Goal: Navigation & Orientation: Find specific page/section

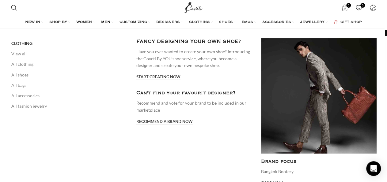
click at [105, 22] on span "MEN" at bounding box center [105, 22] width 9 height 5
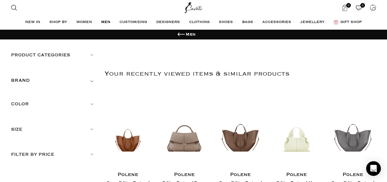
scroll to position [64, 0]
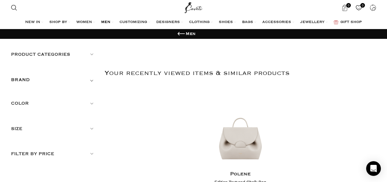
scroll to position [64, 0]
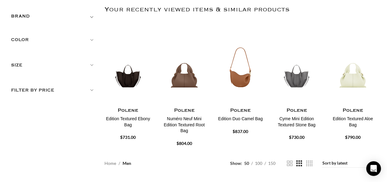
scroll to position [64, 0]
